Goal: Transaction & Acquisition: Purchase product/service

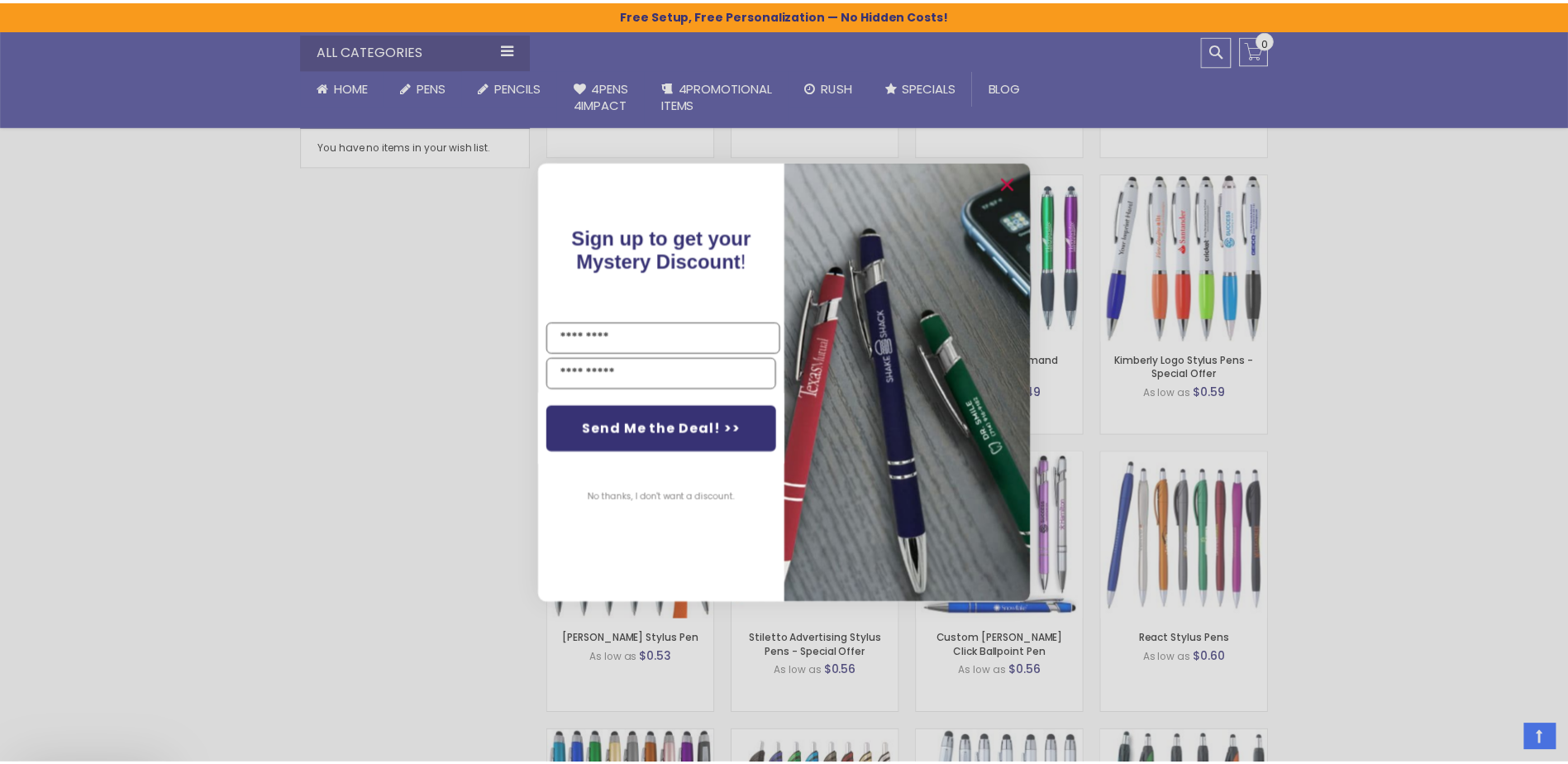
scroll to position [993, 0]
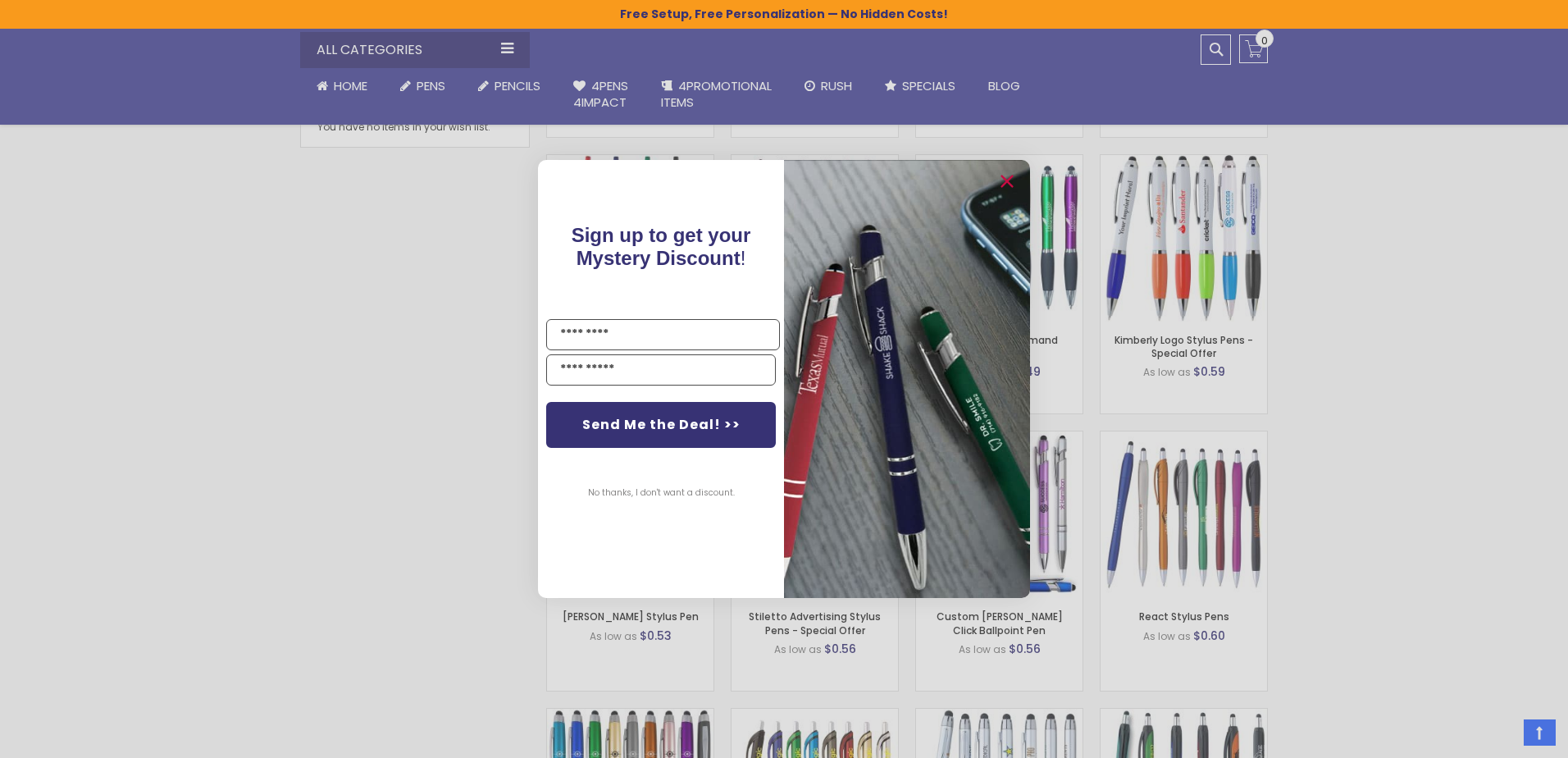
click at [1300, 302] on div "Close dialog Sign up to get your Mystery Discount ! Name Email Send Me the Deal…" at bounding box center [784, 379] width 1568 height 758
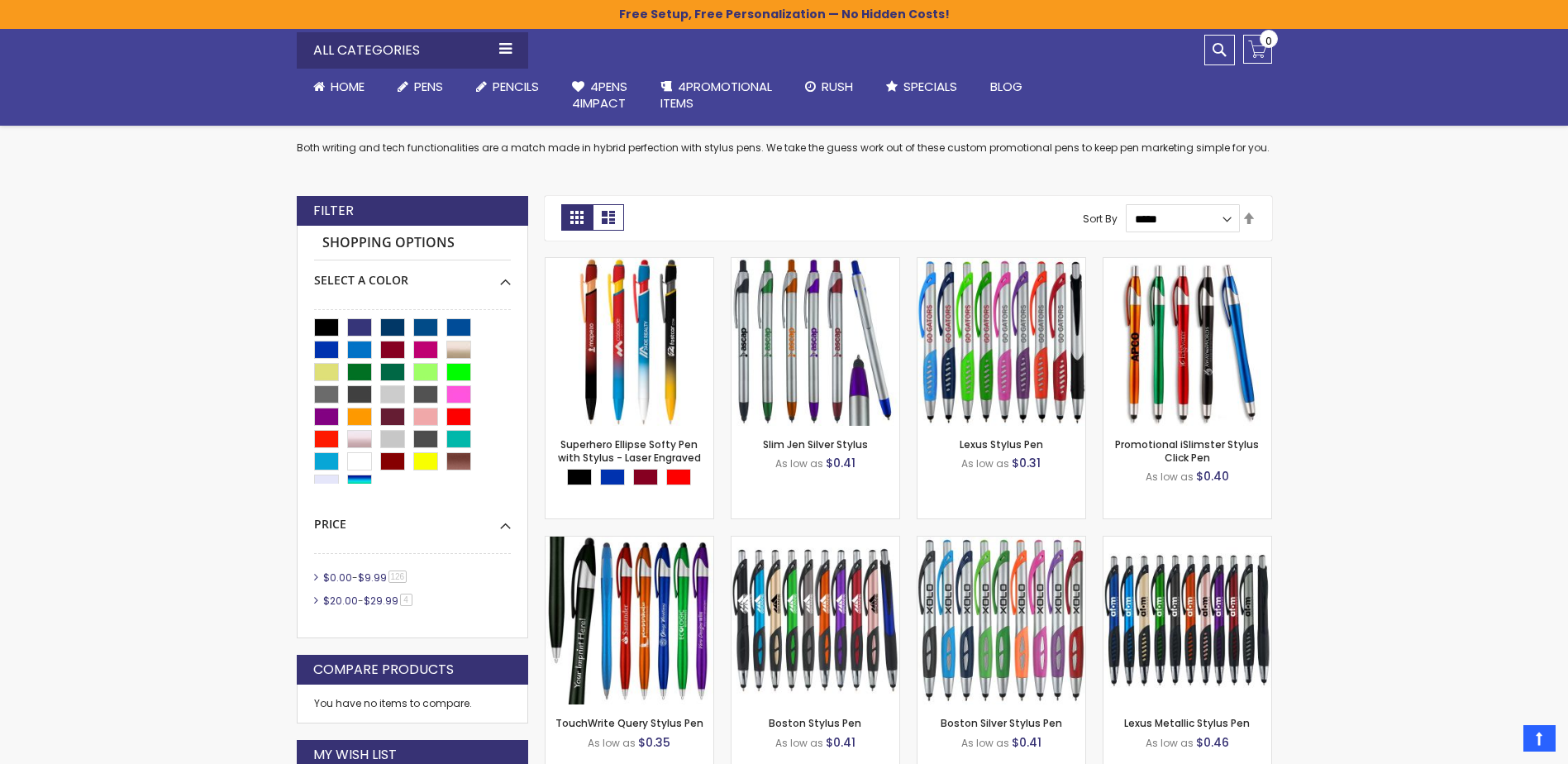
scroll to position [331, 0]
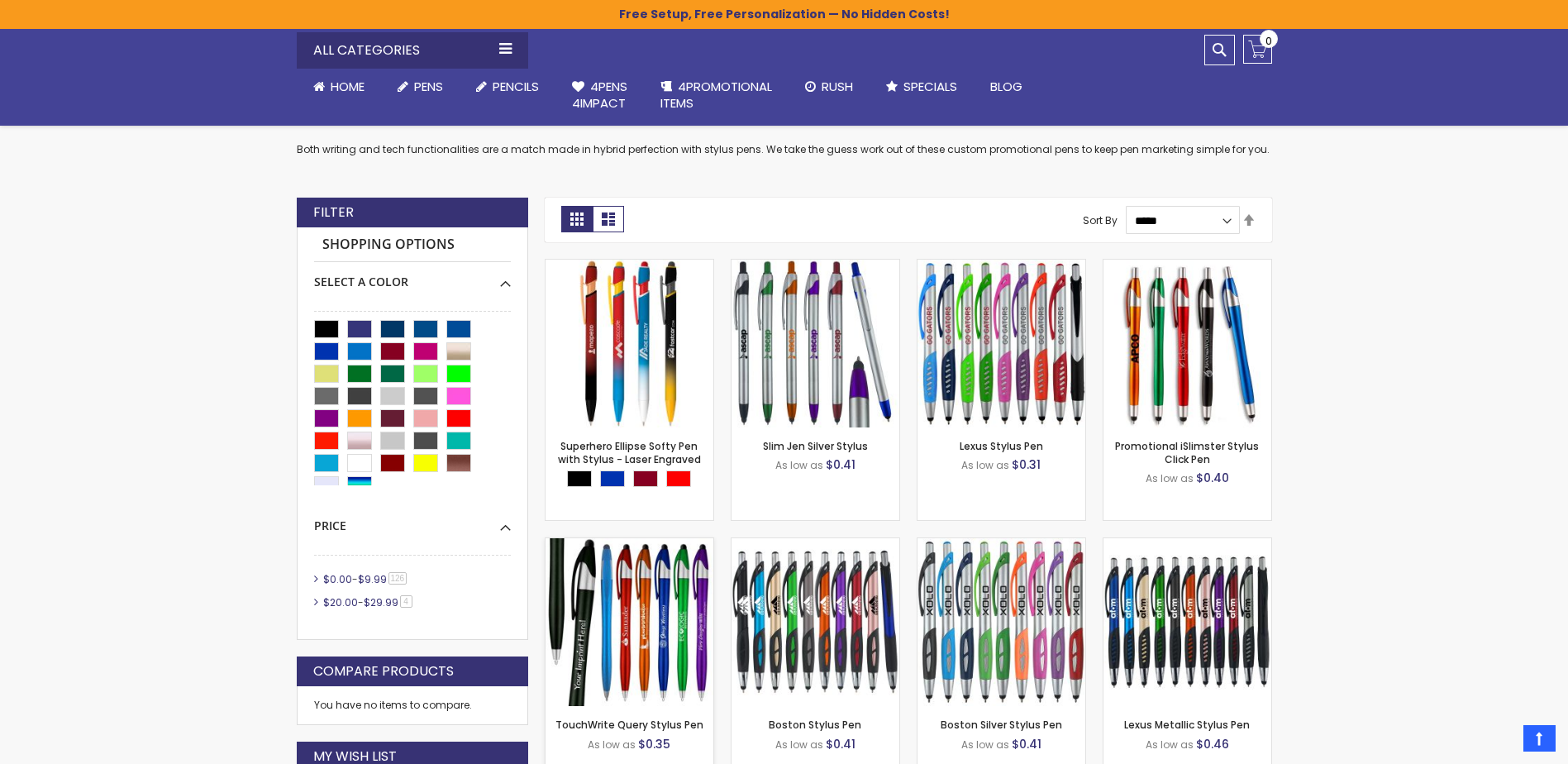
click at [642, 611] on img at bounding box center [629, 623] width 168 height 168
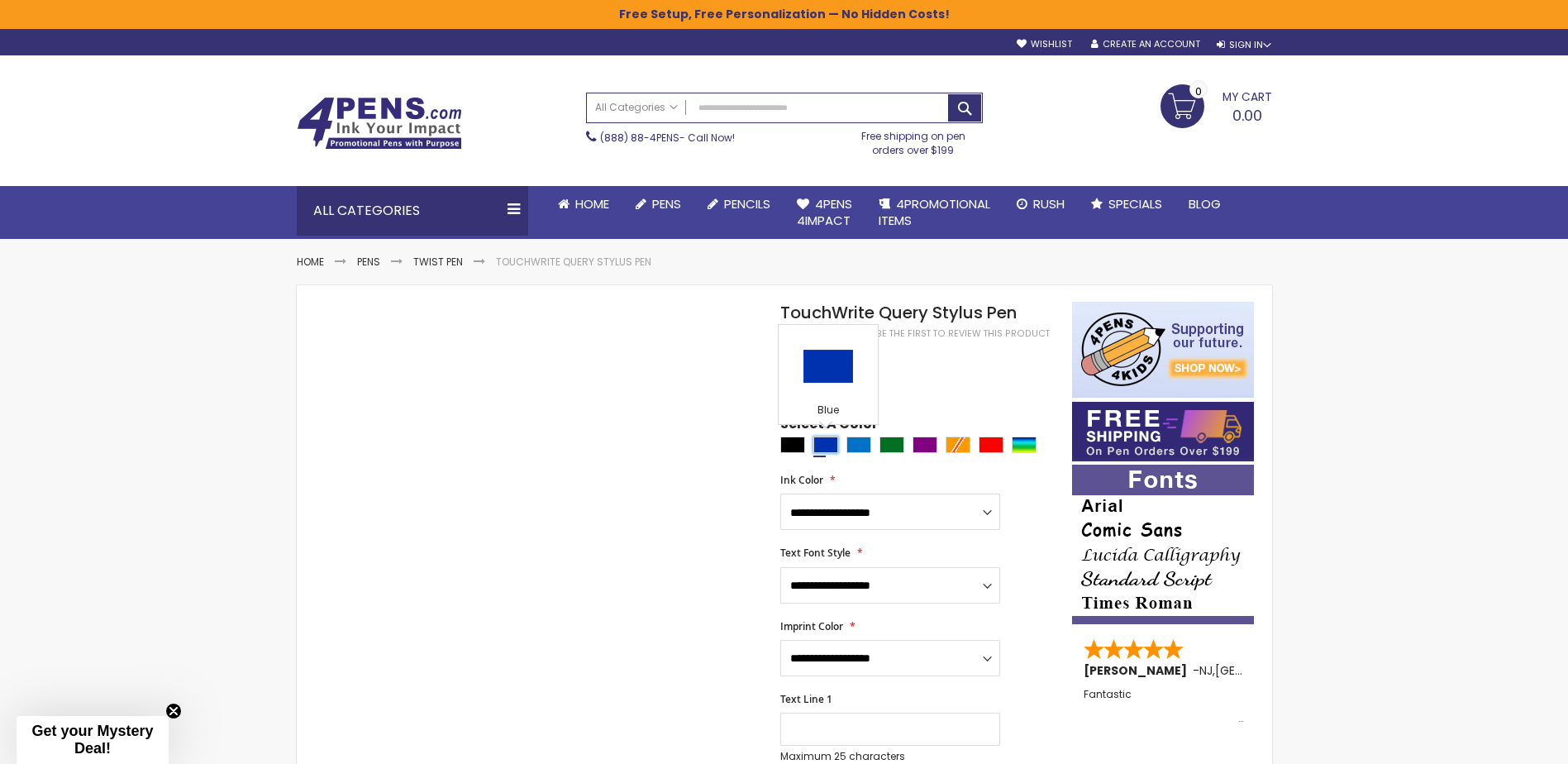
click at [820, 445] on div "Blue" at bounding box center [826, 445] width 25 height 17
type input "****"
